Goal: Information Seeking & Learning: Learn about a topic

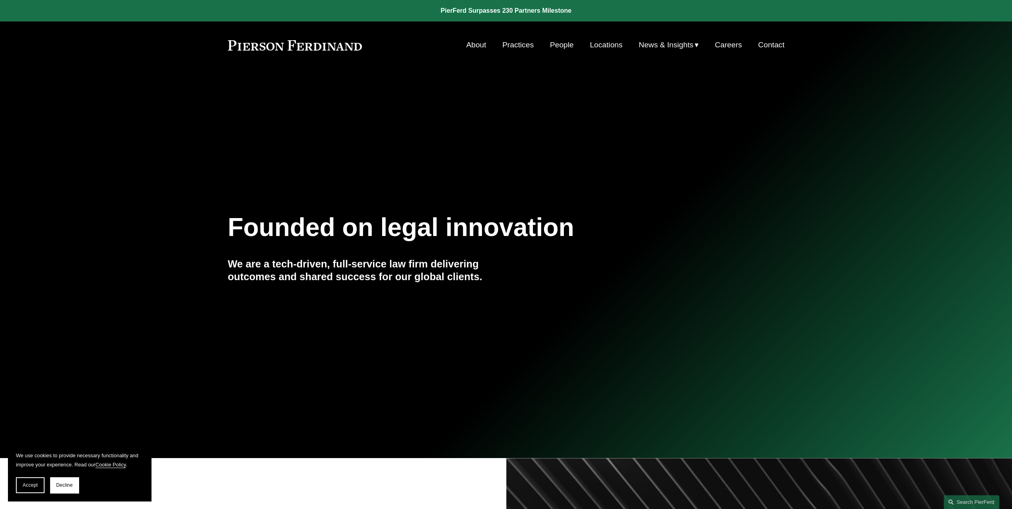
click at [602, 46] on link "Locations" at bounding box center [606, 44] width 33 height 15
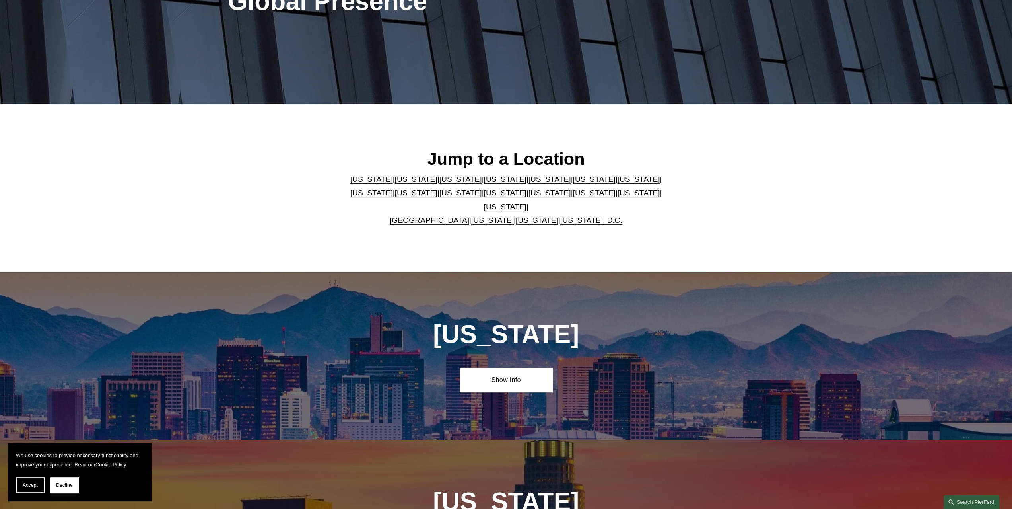
scroll to position [160, 0]
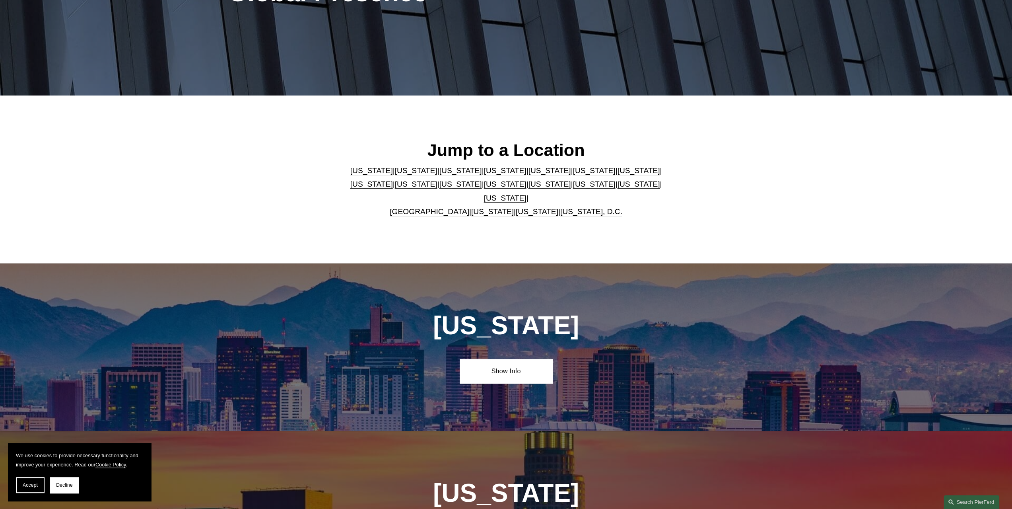
click at [617, 188] on link "[US_STATE]" at bounding box center [638, 184] width 43 height 8
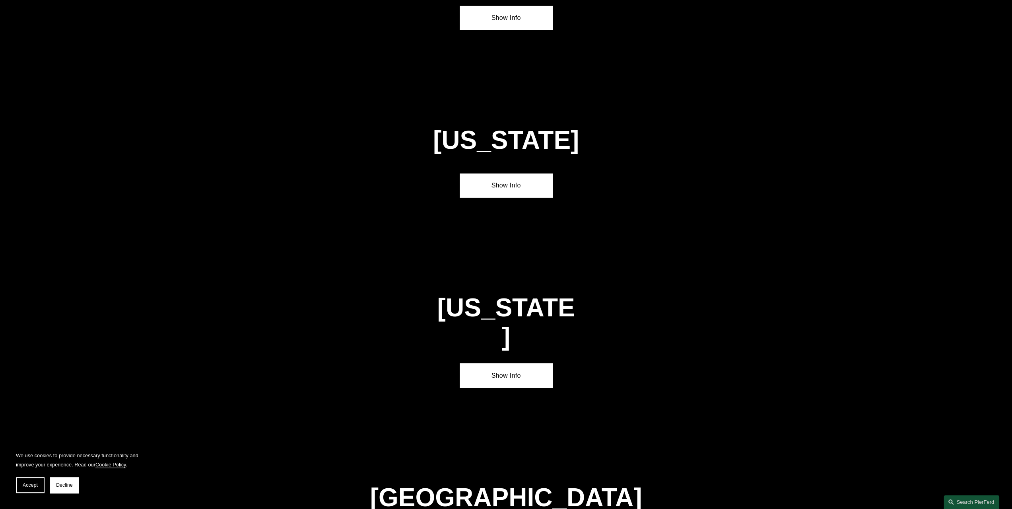
scroll to position [2602, 0]
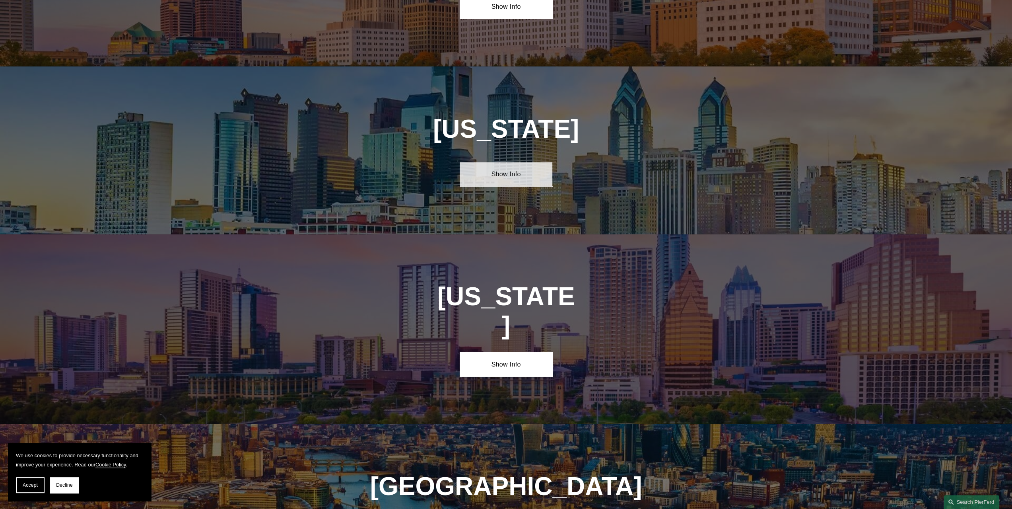
click at [507, 162] on link "Show Info" at bounding box center [506, 174] width 93 height 24
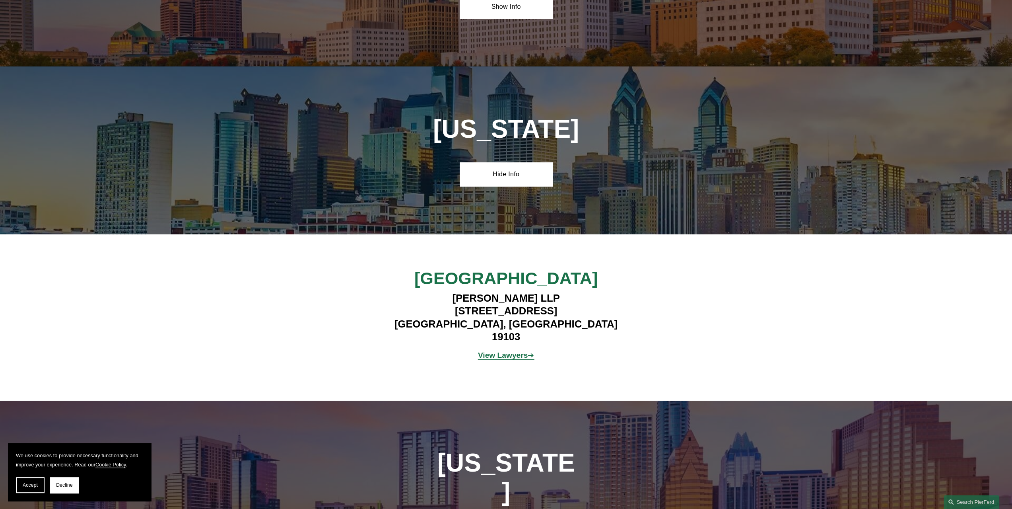
click at [488, 351] on strong "View Lawyers" at bounding box center [503, 355] width 50 height 8
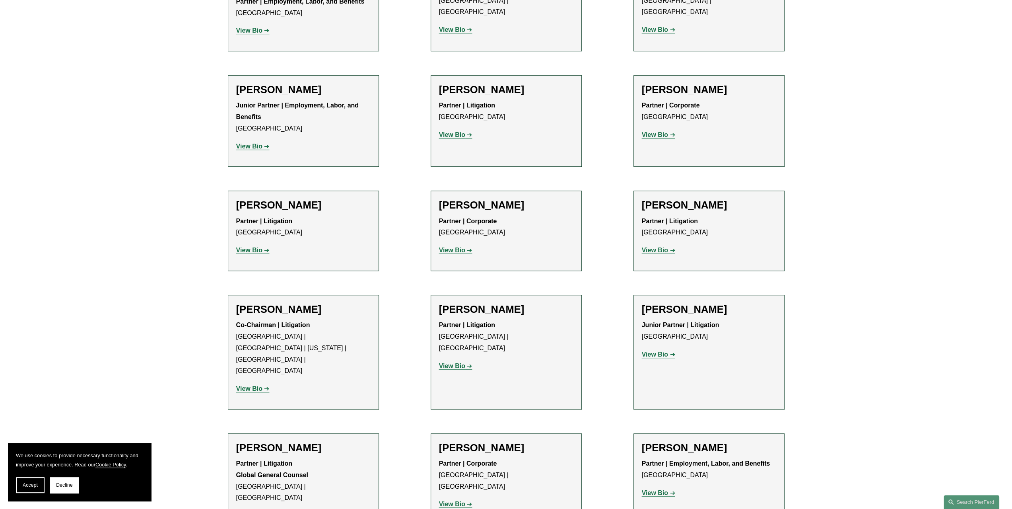
scroll to position [416, 0]
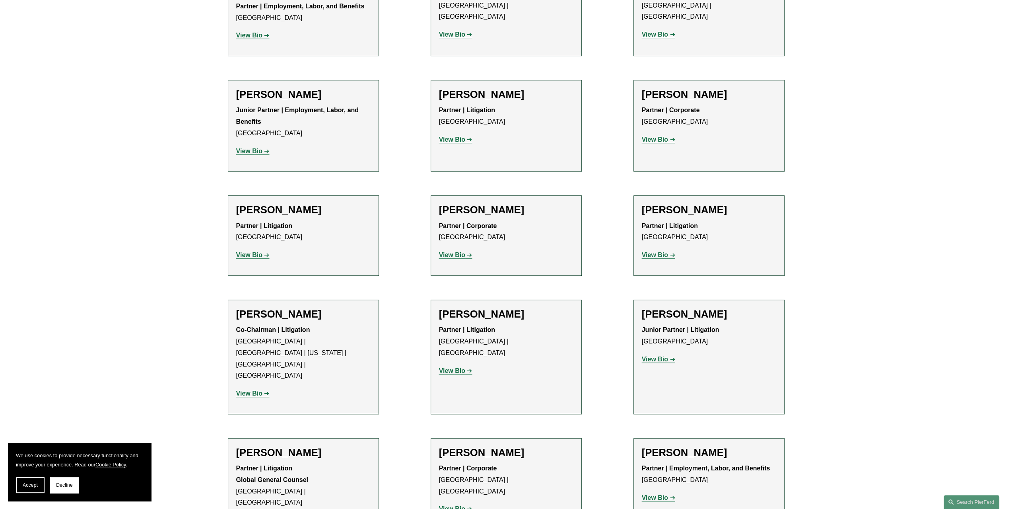
click at [654, 142] on strong "View Bio" at bounding box center [655, 139] width 26 height 7
click at [456, 138] on strong "View Bio" at bounding box center [452, 139] width 26 height 7
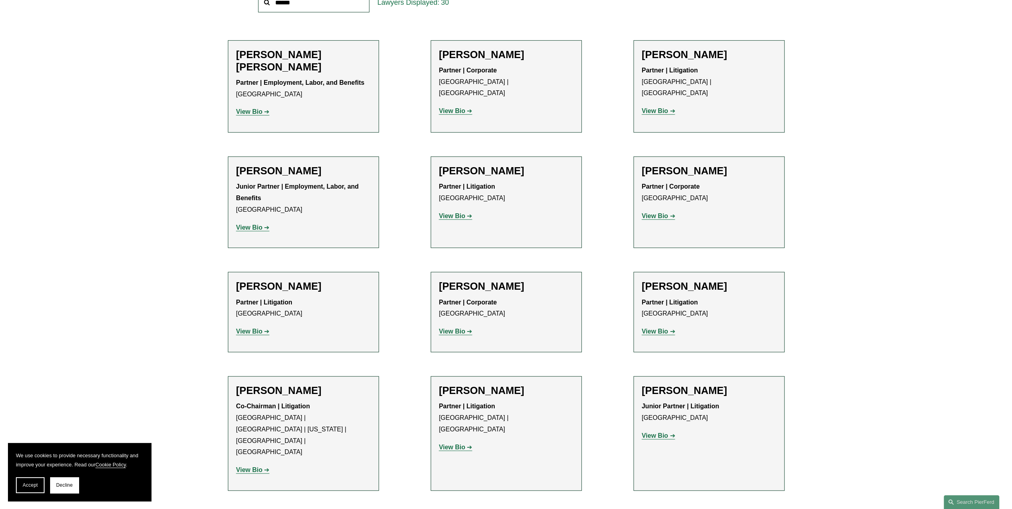
scroll to position [339, 0]
click at [663, 108] on strong "View Bio" at bounding box center [655, 111] width 26 height 7
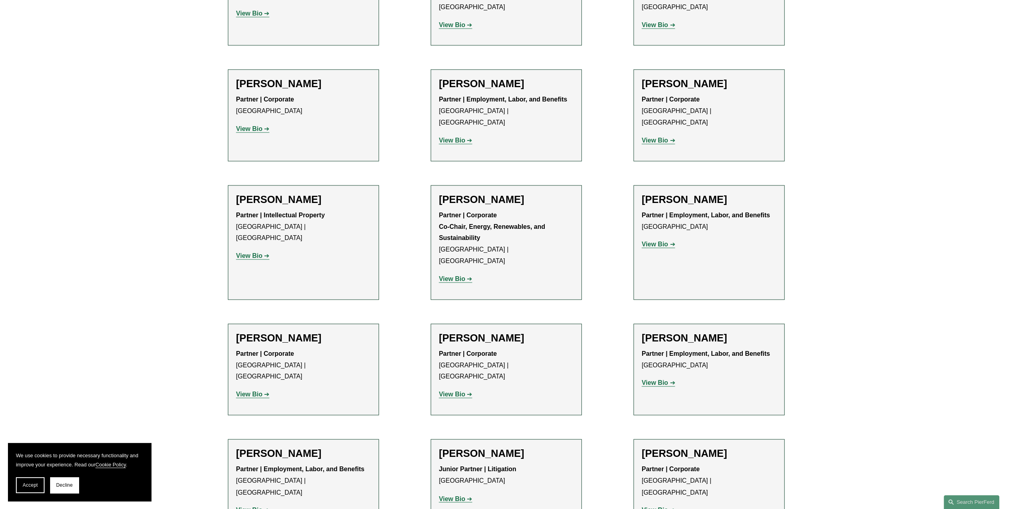
scroll to position [1027, 0]
click at [447, 494] on strong "View Bio" at bounding box center [452, 497] width 26 height 7
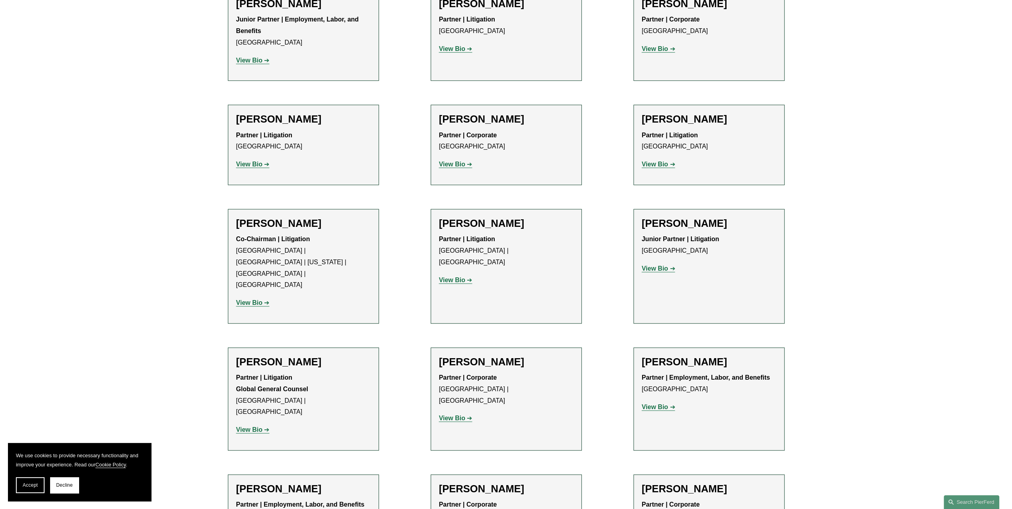
scroll to position [501, 0]
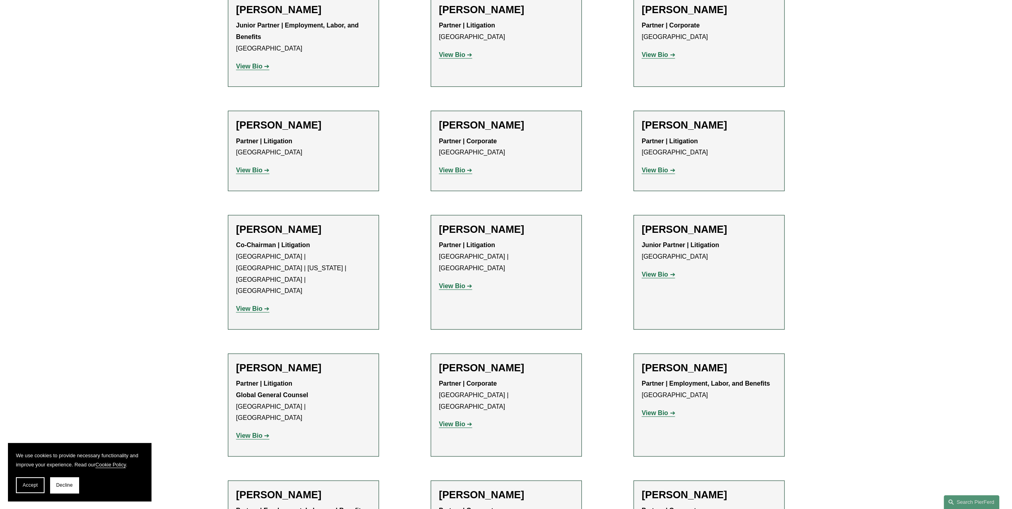
click at [664, 171] on strong "View Bio" at bounding box center [655, 170] width 26 height 7
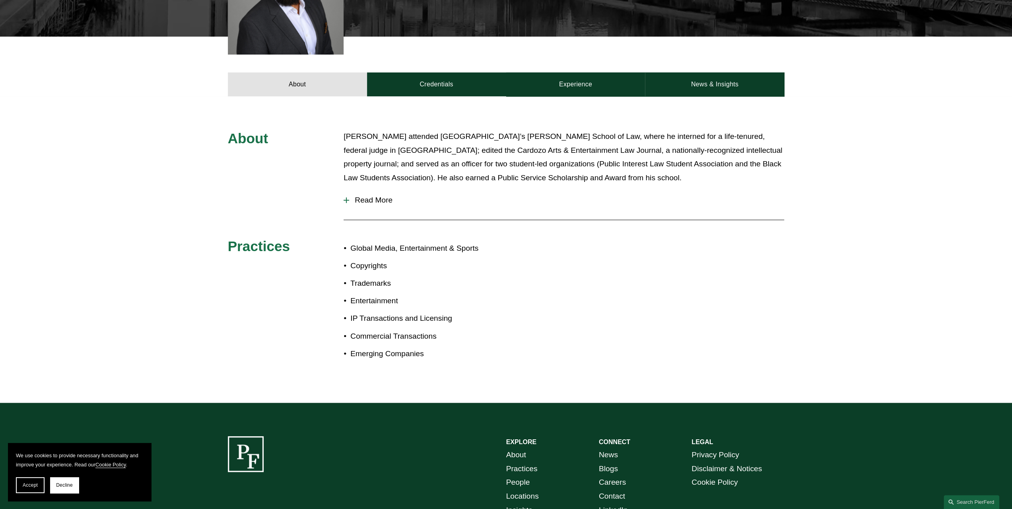
scroll to position [290, 0]
click at [369, 201] on span "Read More" at bounding box center [566, 199] width 435 height 9
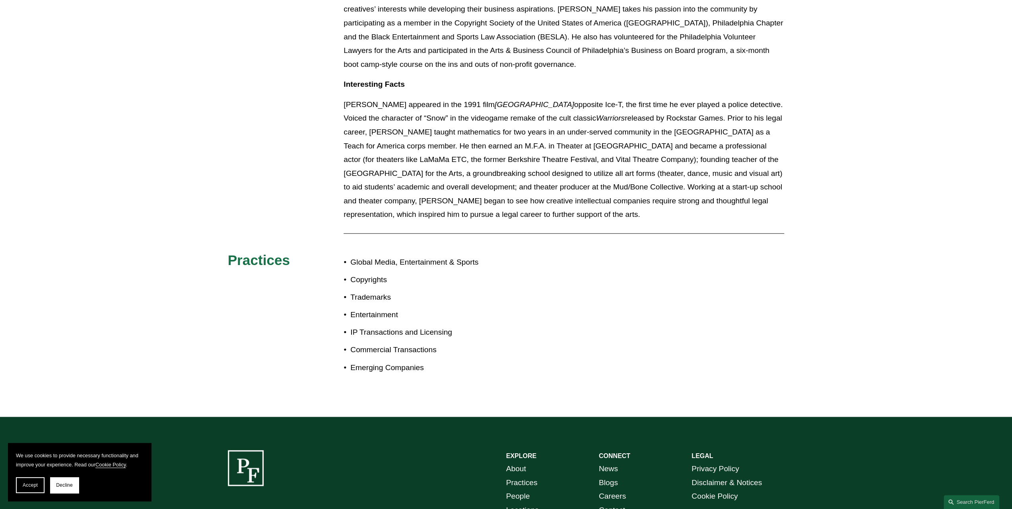
scroll to position [648, 0]
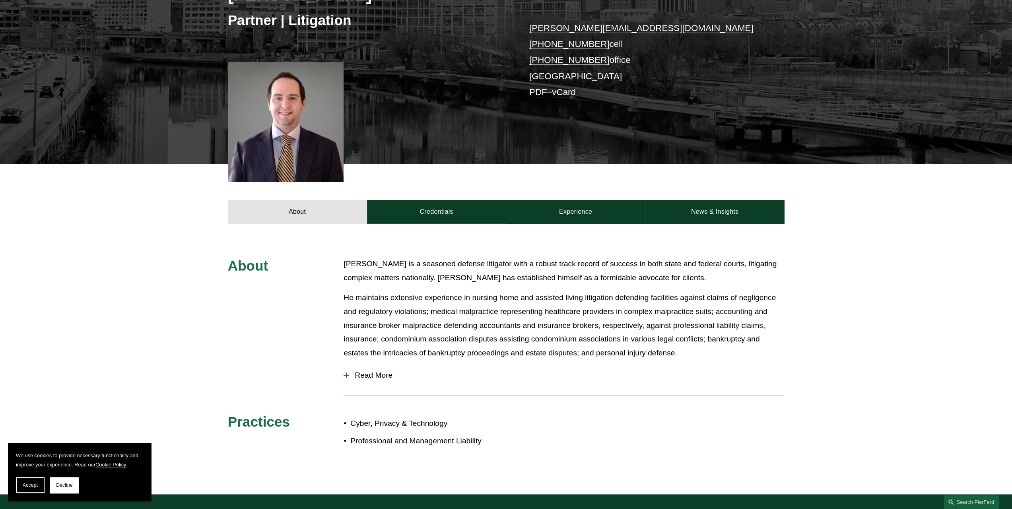
scroll to position [171, 0]
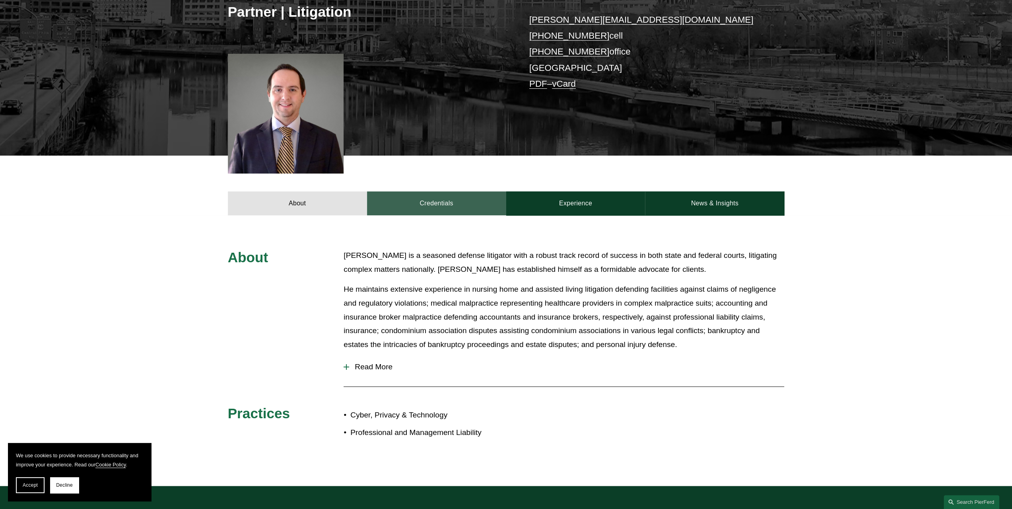
click at [433, 205] on link "Credentials" at bounding box center [436, 203] width 139 height 24
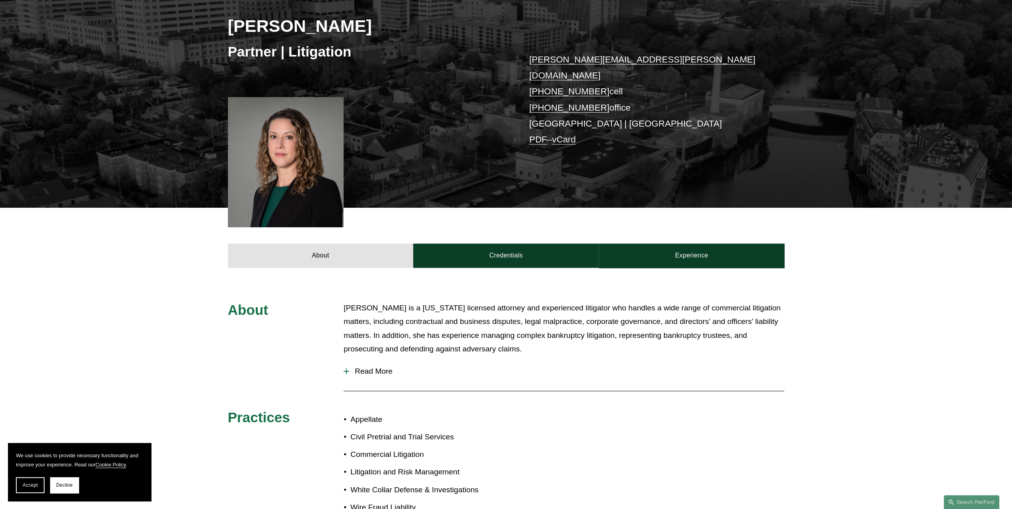
scroll to position [157, 0]
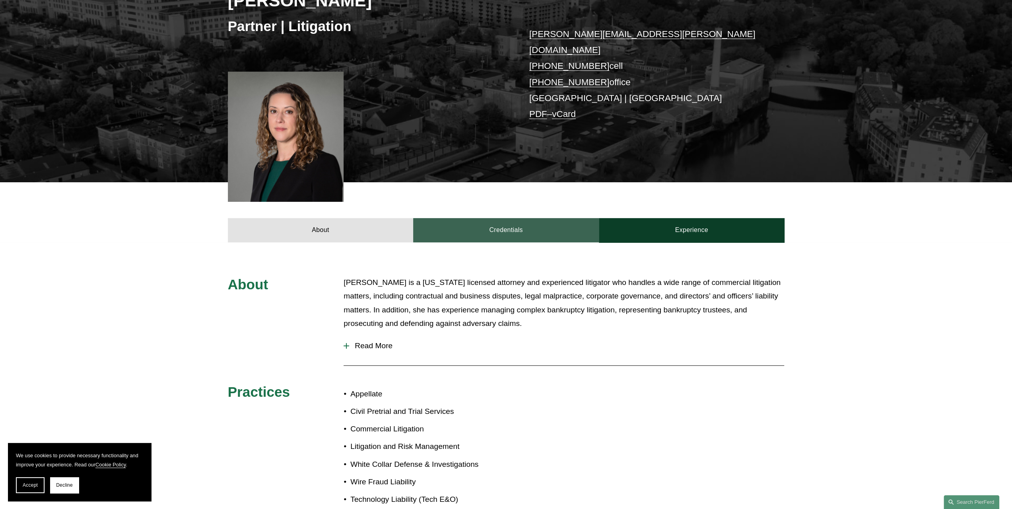
click at [500, 219] on link "Credentials" at bounding box center [506, 230] width 186 height 24
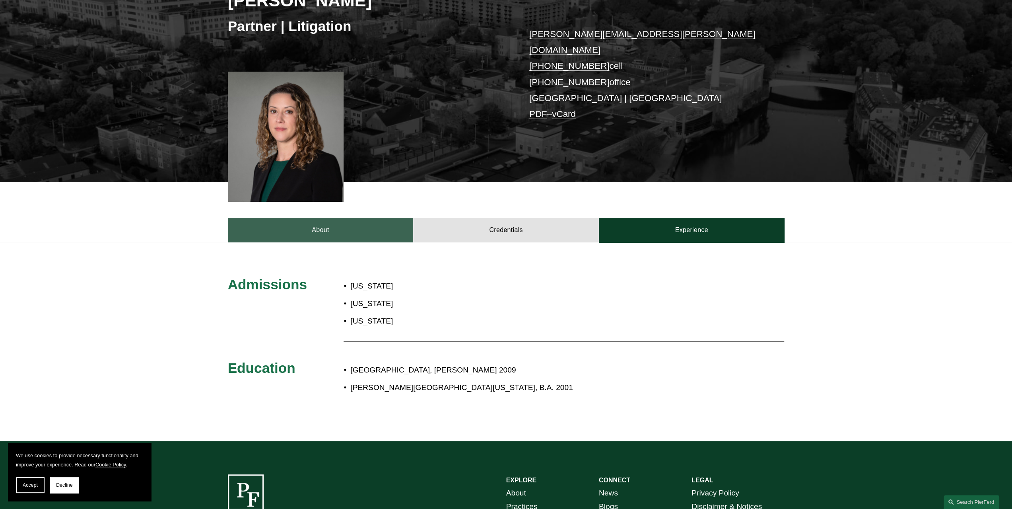
click at [359, 220] on link "About" at bounding box center [321, 230] width 186 height 24
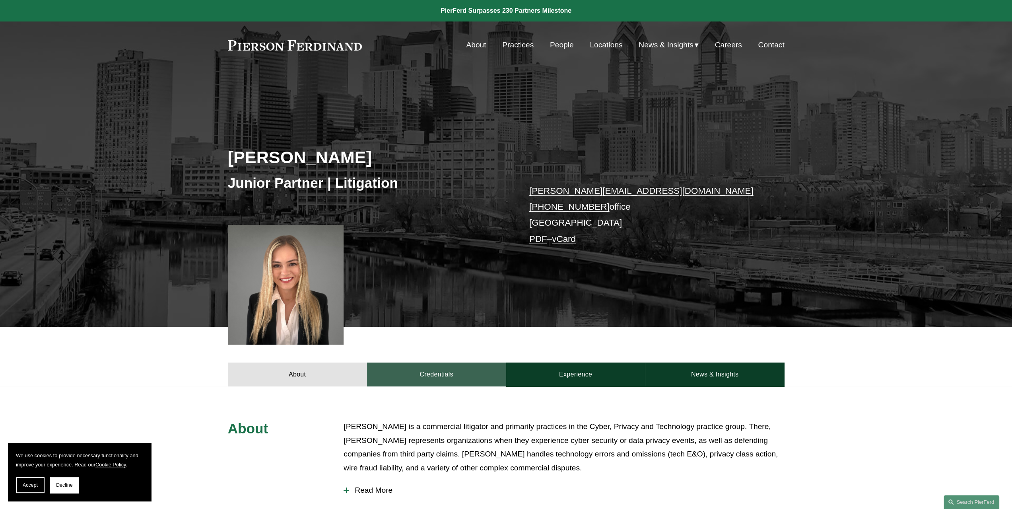
click at [473, 373] on link "Credentials" at bounding box center [436, 374] width 139 height 24
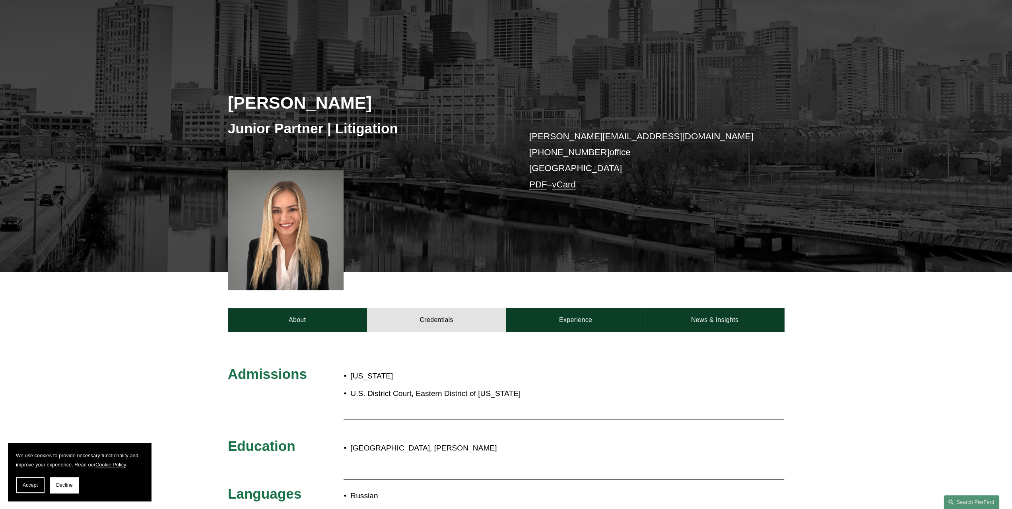
scroll to position [57, 0]
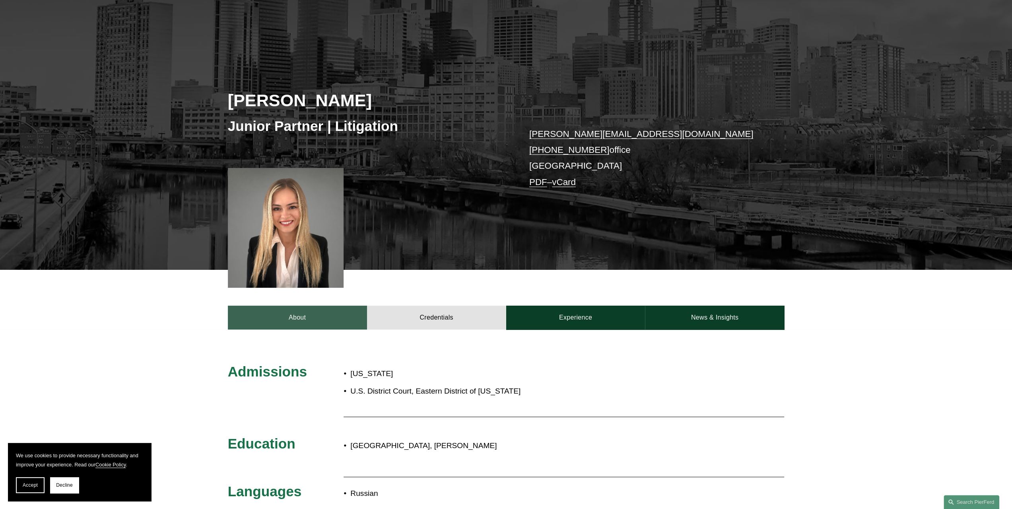
click at [315, 313] on link "About" at bounding box center [297, 317] width 139 height 24
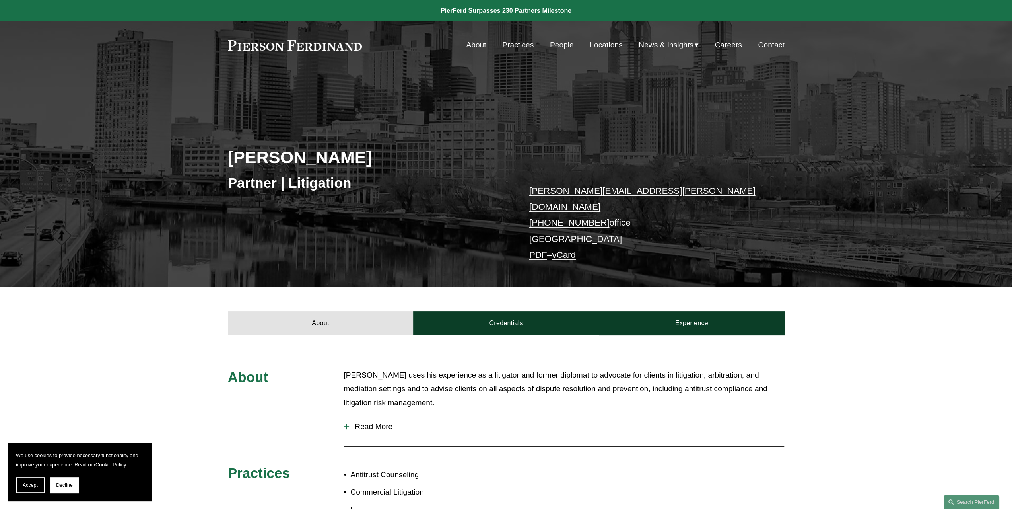
click at [363, 422] on span "Read More" at bounding box center [566, 426] width 435 height 9
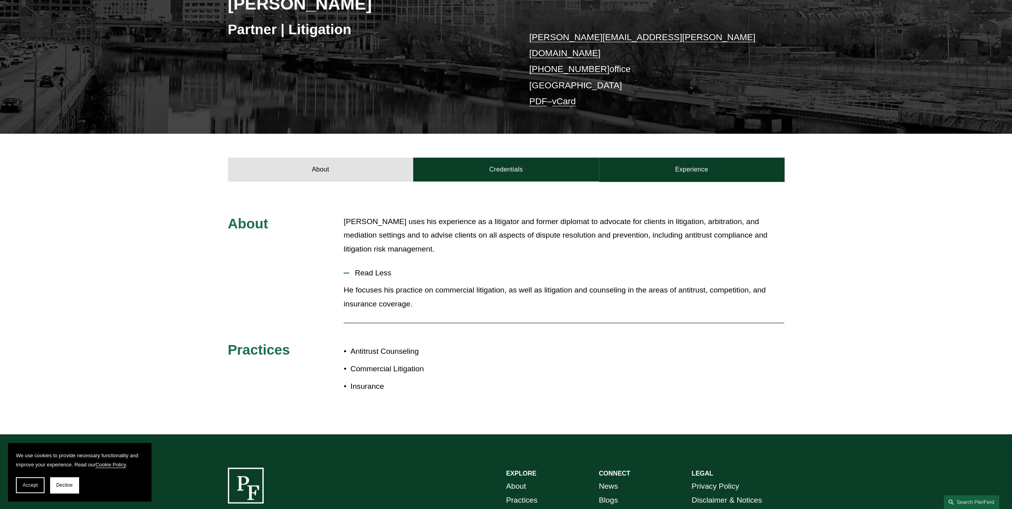
scroll to position [154, 0]
